Goal: Check status: Check status

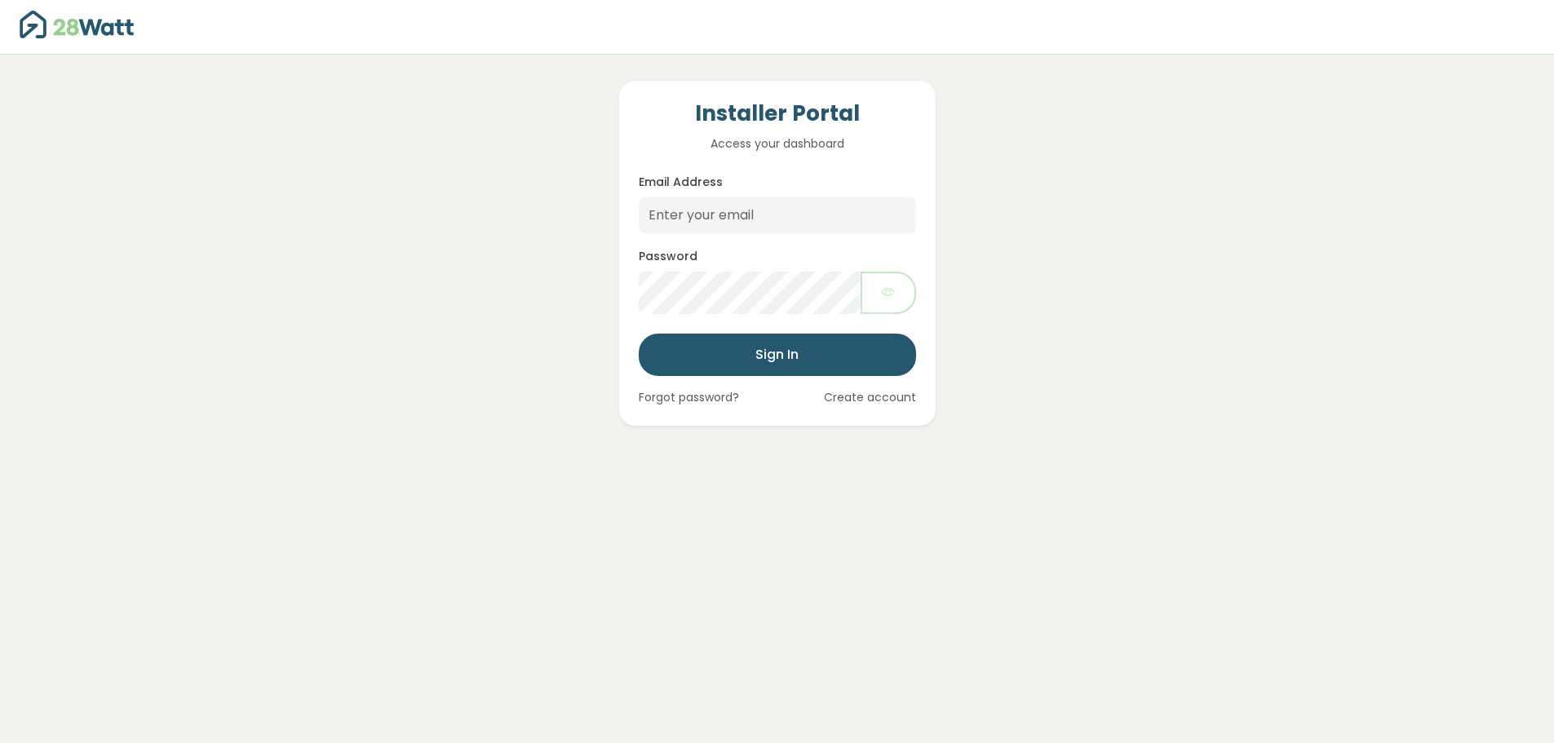
drag, startPoint x: 0, startPoint y: 0, endPoint x: 1132, endPoint y: 290, distance: 1168.7
click at [1121, 301] on div "Installer Portal Access your dashboard Email Address Password Sign In Forgot pa…" at bounding box center [777, 240] width 1103 height 371
click at [749, 218] on input "Email Address" at bounding box center [777, 215] width 277 height 36
type input "[PERSON_NAME][EMAIL_ADDRESS][DOMAIN_NAME]"
click at [639, 334] on button "Sign In" at bounding box center [777, 355] width 277 height 42
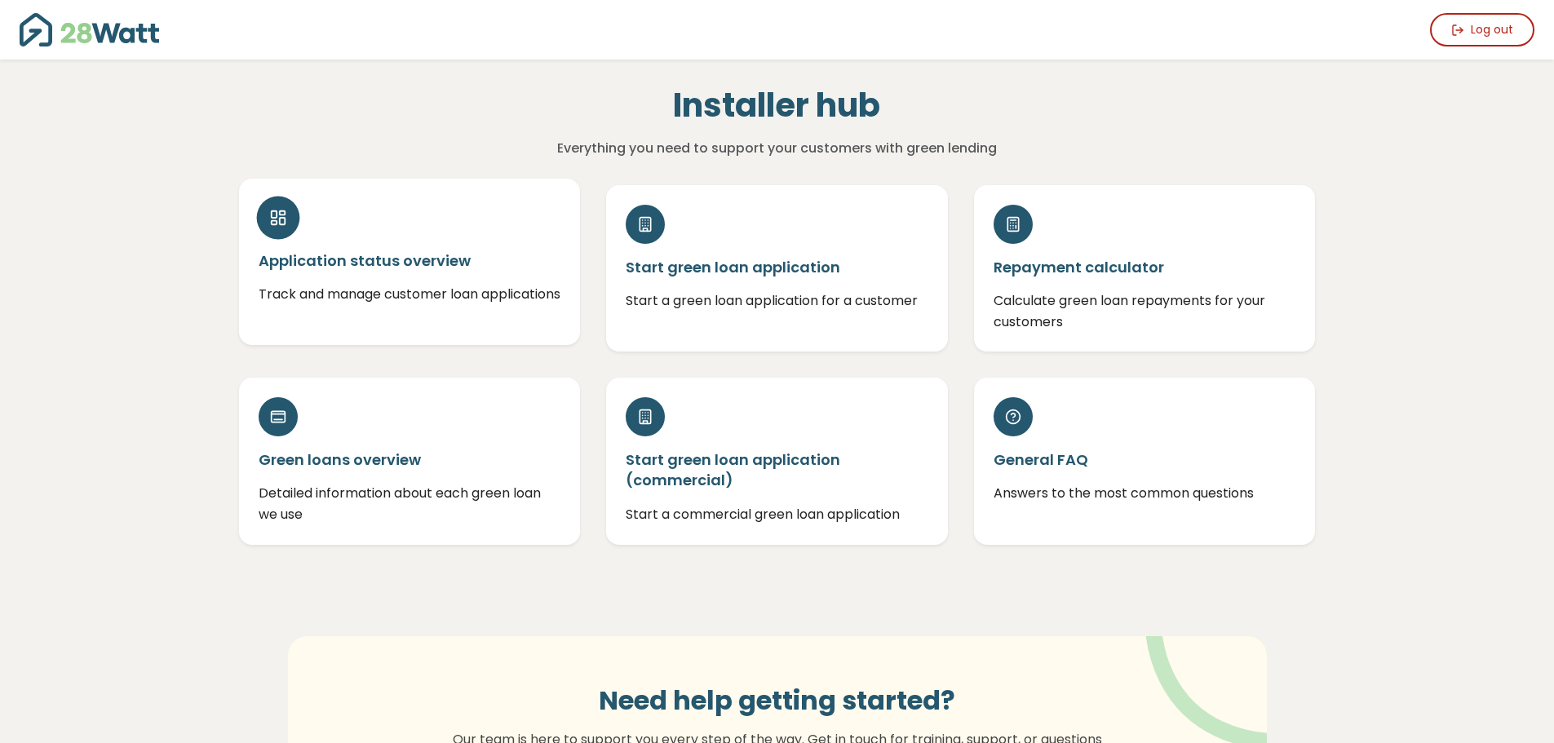
click at [369, 271] on h5 "Application status overview" at bounding box center [410, 260] width 303 height 20
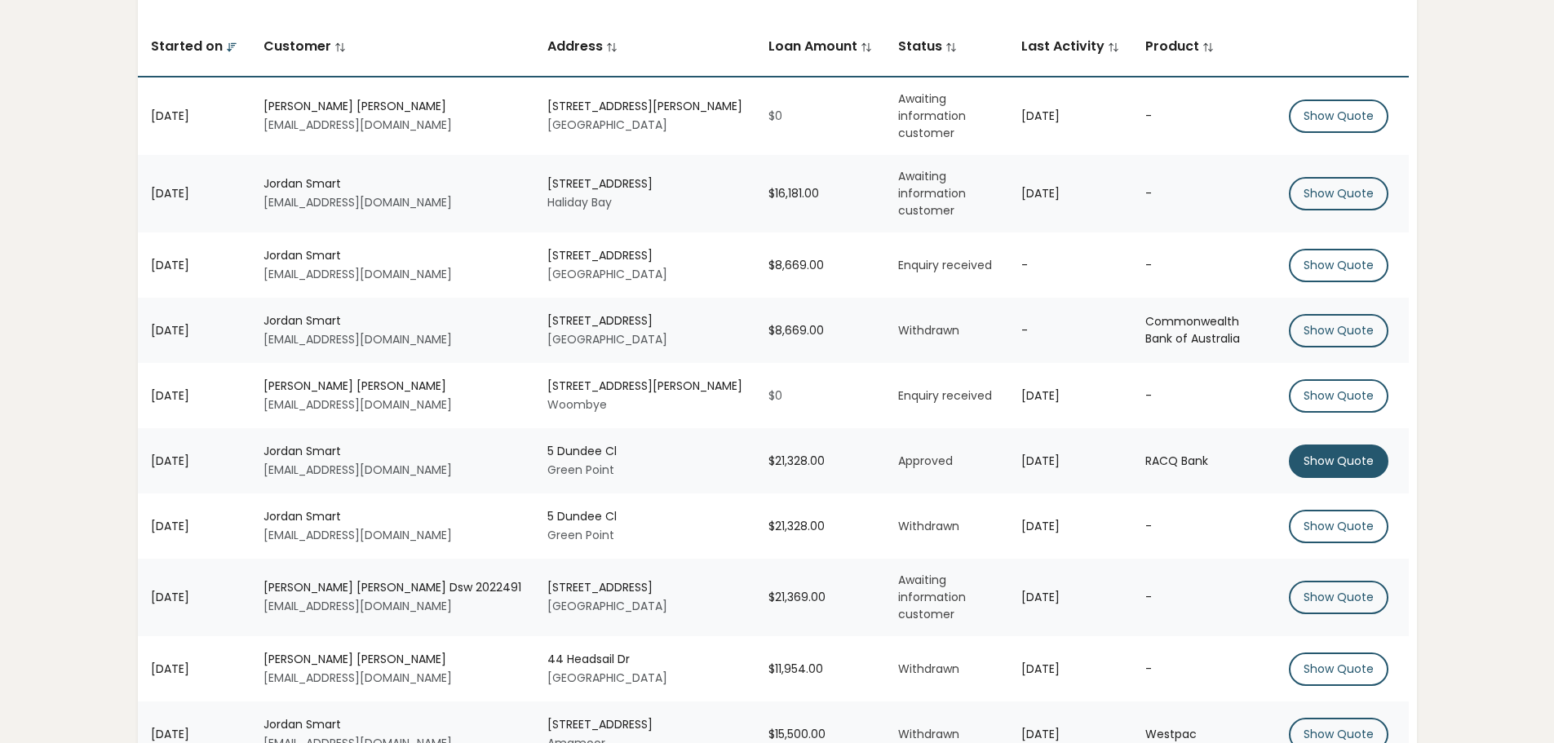
scroll to position [220, 0]
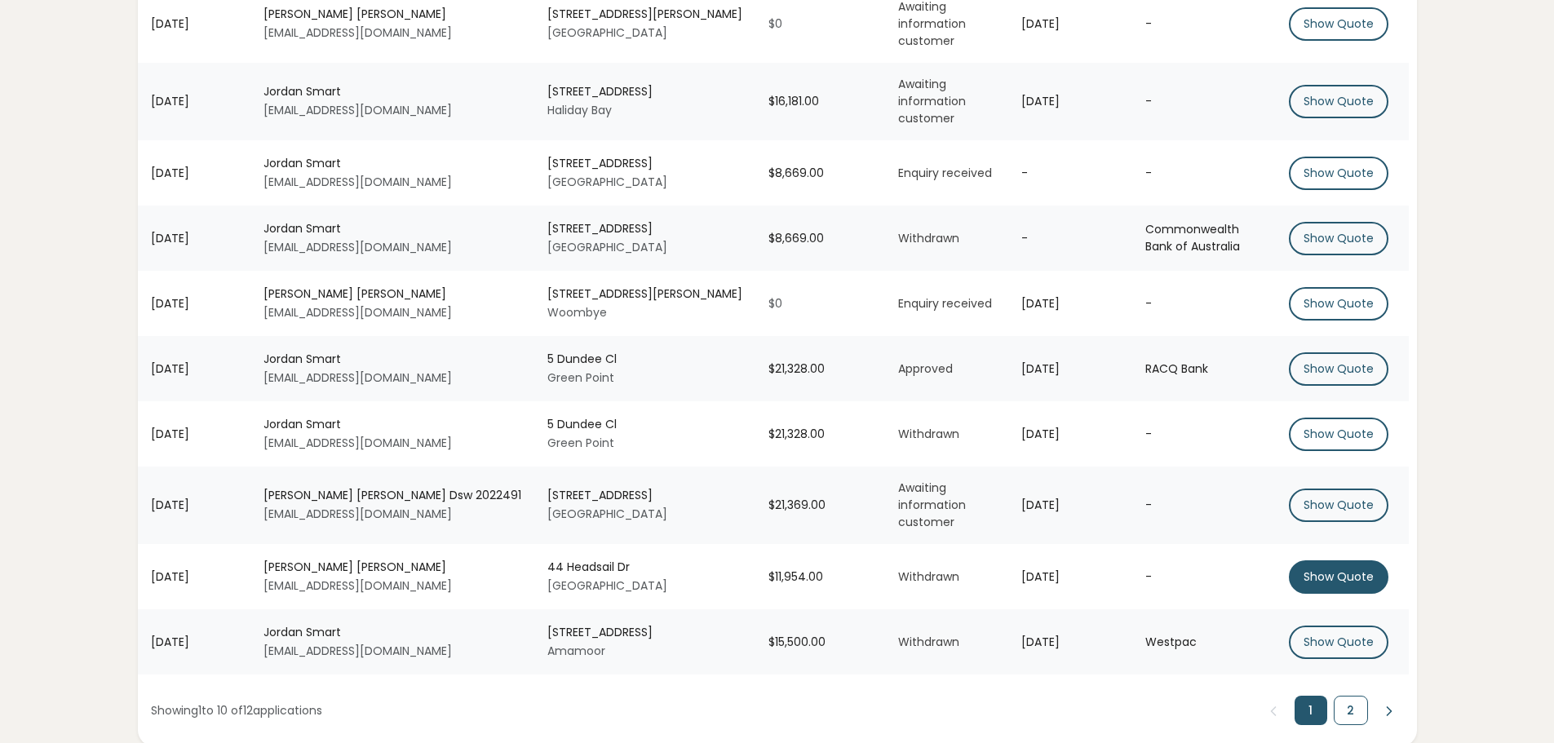
click at [1342, 560] on button "Show Quote" at bounding box center [1339, 576] width 100 height 33
